Goal: Transaction & Acquisition: Download file/media

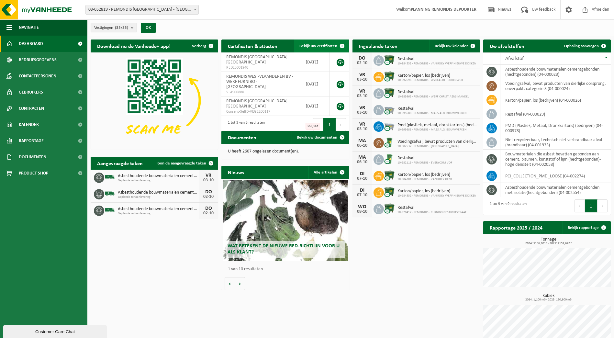
click at [313, 41] on link "Bekijk uw certificaten" at bounding box center [321, 46] width 54 height 13
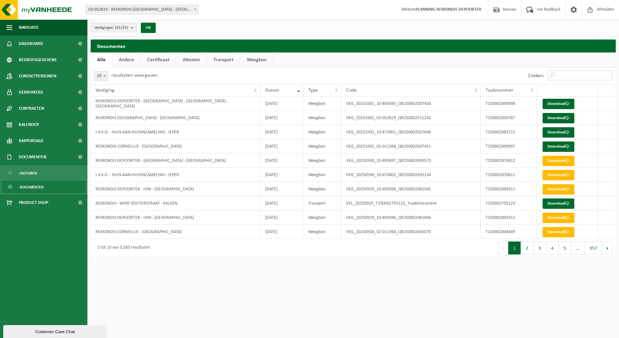
click at [567, 74] on input "Zoeken:" at bounding box center [580, 76] width 65 height 10
paste input "T250002391571"
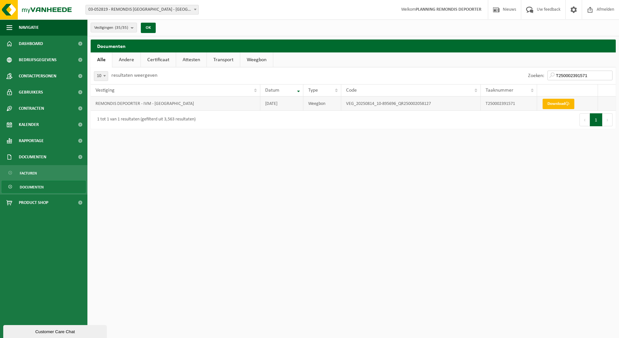
type input "T250002391571"
click at [562, 106] on link "Download" at bounding box center [559, 104] width 32 height 10
